Goal: Navigation & Orientation: Find specific page/section

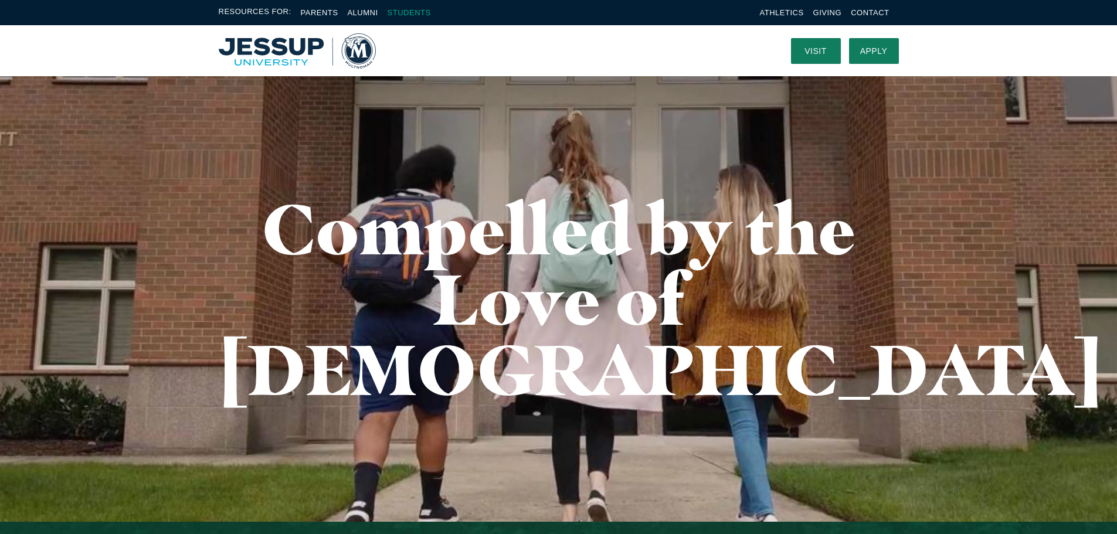
click at [406, 13] on link "Students" at bounding box center [409, 12] width 43 height 9
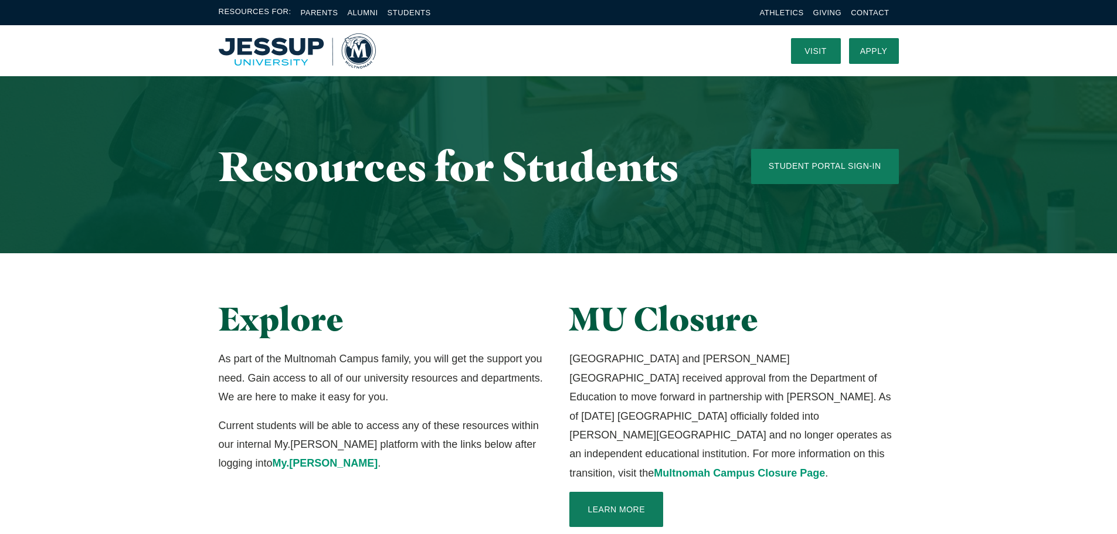
click at [253, 49] on img "Home" at bounding box center [297, 50] width 157 height 35
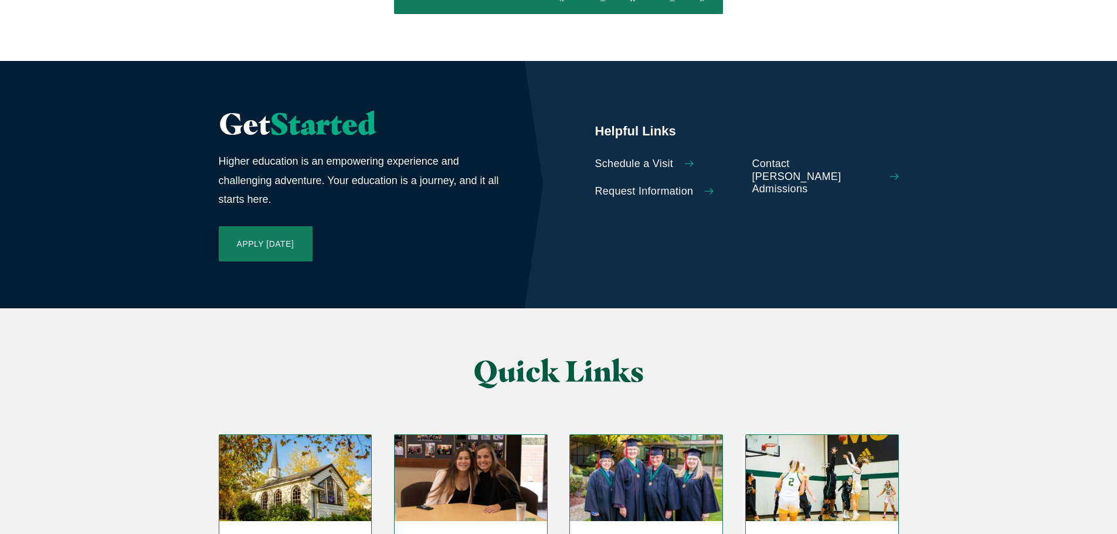
scroll to position [2638, 0]
